Goal: Task Accomplishment & Management: Manage account settings

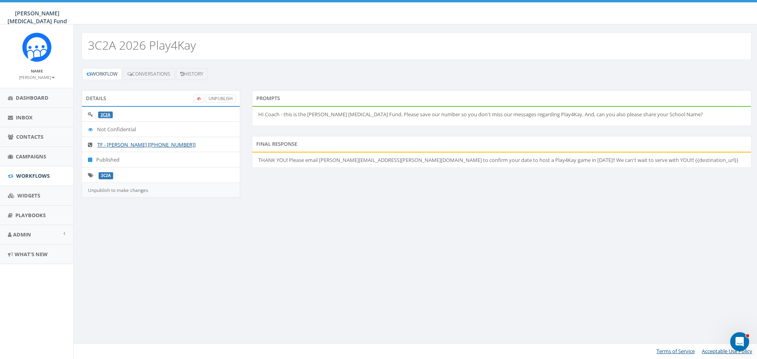
click at [32, 77] on small "[PERSON_NAME]" at bounding box center [37, 78] width 36 height 6
click at [31, 99] on link "Sign Out" at bounding box center [39, 99] width 62 height 10
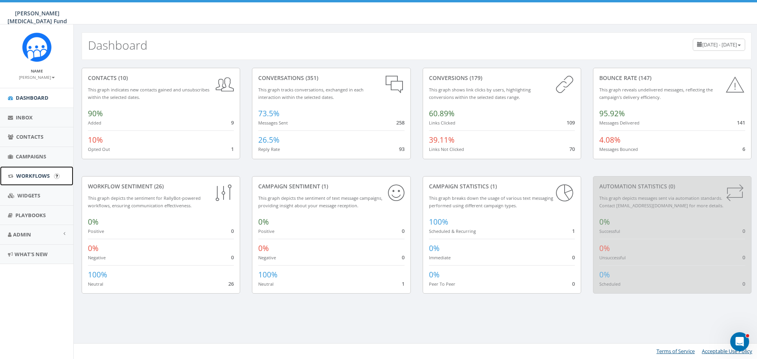
click at [41, 182] on link "Workflows" at bounding box center [36, 175] width 73 height 19
